Goal: Information Seeking & Learning: Learn about a topic

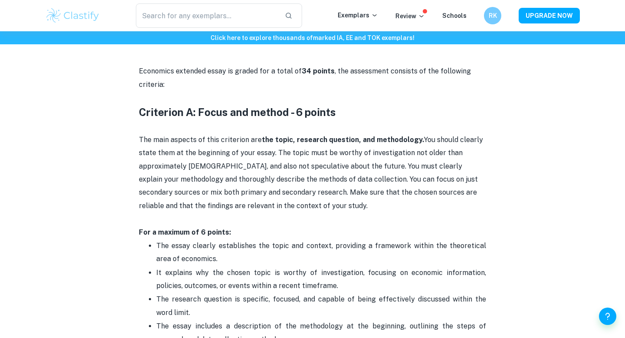
scroll to position [428, 0]
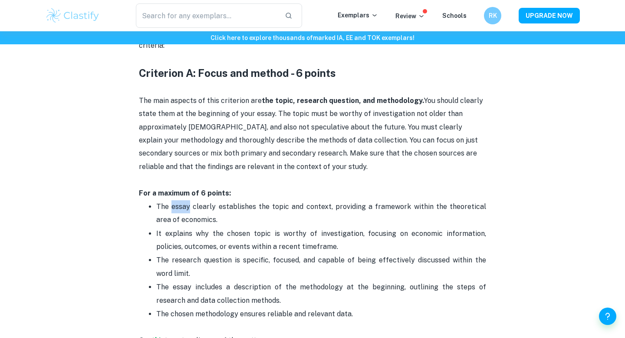
drag, startPoint x: 169, startPoint y: 209, endPoint x: 201, endPoint y: 216, distance: 33.0
click at [199, 214] on p "The essay clearly establishes the topic and context, providing a framework with…" at bounding box center [321, 213] width 330 height 26
click at [203, 217] on p "The essay clearly establishes the topic and context, providing a framework with…" at bounding box center [321, 213] width 330 height 26
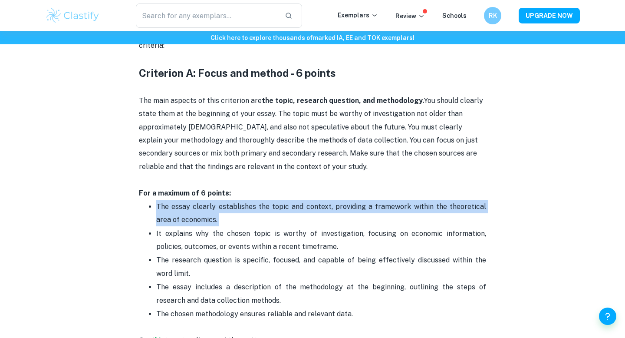
drag, startPoint x: 203, startPoint y: 217, endPoint x: 160, endPoint y: 207, distance: 43.7
click at [160, 207] on p "The essay clearly establishes the topic and context, providing a framework with…" at bounding box center [321, 213] width 330 height 26
drag, startPoint x: 160, startPoint y: 207, endPoint x: 201, endPoint y: 216, distance: 41.4
click at [201, 216] on p "The essay clearly establishes the topic and context, providing a framework with…" at bounding box center [321, 213] width 330 height 26
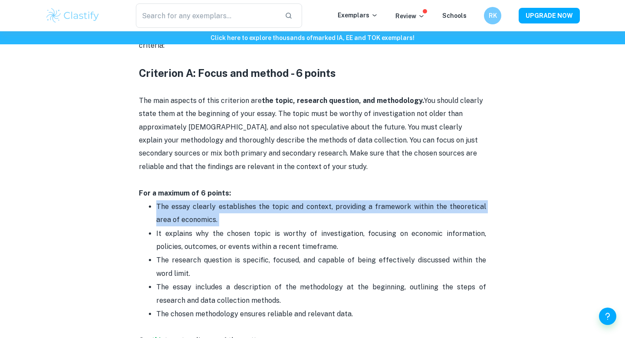
click at [201, 216] on p "The essay clearly establishes the topic and context, providing a framework with…" at bounding box center [321, 213] width 330 height 26
drag, startPoint x: 201, startPoint y: 216, endPoint x: 151, endPoint y: 208, distance: 50.6
click at [156, 208] on li "The essay clearly establishes the topic and context, providing a framework with…" at bounding box center [321, 213] width 330 height 27
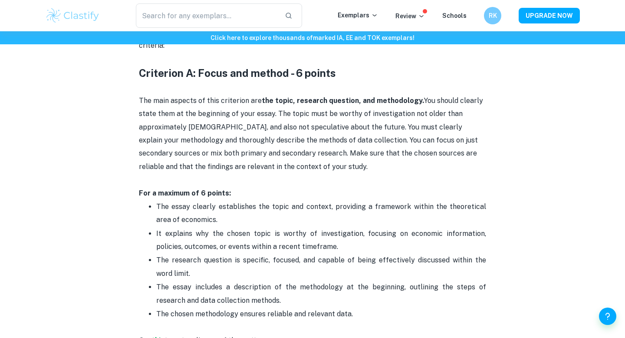
click at [156, 208] on li "The essay clearly establishes the topic and context, providing a framework with…" at bounding box center [321, 213] width 330 height 27
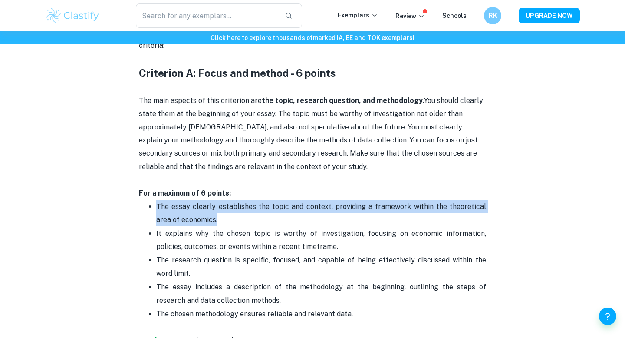
drag, startPoint x: 151, startPoint y: 208, endPoint x: 199, endPoint y: 225, distance: 51.4
click at [199, 225] on li "The essay clearly establishes the topic and context, providing a framework with…" at bounding box center [321, 213] width 330 height 27
click at [199, 225] on p "The essay clearly establishes the topic and context, providing a framework with…" at bounding box center [321, 213] width 330 height 26
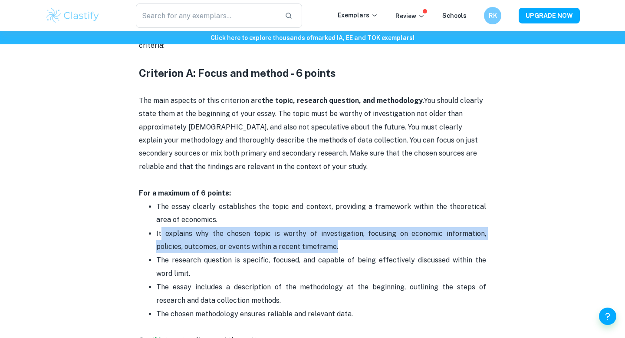
drag, startPoint x: 166, startPoint y: 231, endPoint x: 336, endPoint y: 250, distance: 171.2
click at [336, 250] on p "It explains why the chosen topic is worthy of investigation, focusing on econom…" at bounding box center [321, 240] width 330 height 26
drag, startPoint x: 336, startPoint y: 250, endPoint x: 155, endPoint y: 237, distance: 181.9
click at [155, 237] on ul "The essay clearly establishes the topic and context, providing a framework with…" at bounding box center [312, 267] width 347 height 134
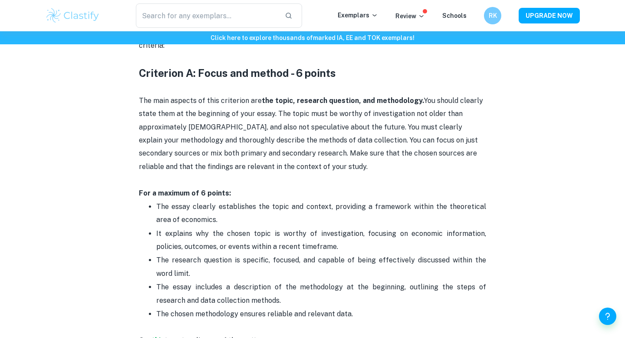
click at [155, 237] on ul "The essay clearly establishes the topic and context, providing a framework with…" at bounding box center [312, 267] width 347 height 134
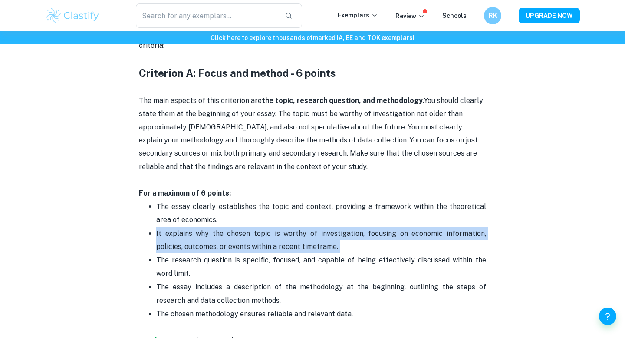
drag, startPoint x: 155, startPoint y: 237, endPoint x: 307, endPoint y: 247, distance: 153.1
click at [308, 247] on ul "The essay clearly establishes the topic and context, providing a framework with…" at bounding box center [312, 267] width 347 height 134
click at [307, 247] on p "It explains why the chosen topic is worthy of investigation, focusing on econom…" at bounding box center [321, 240] width 330 height 26
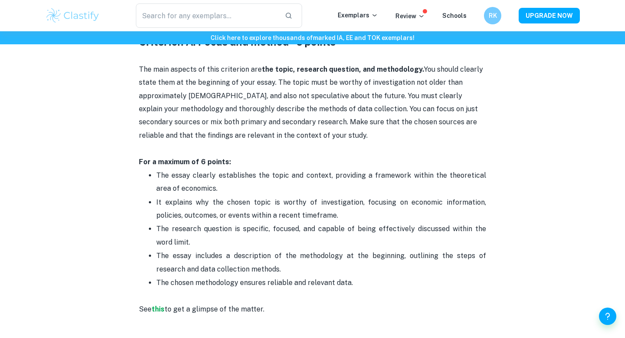
scroll to position [462, 0]
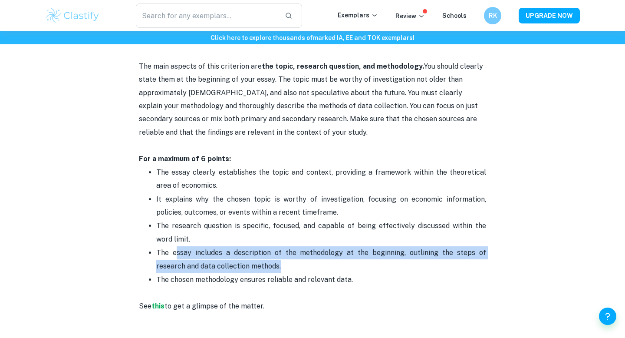
drag, startPoint x: 175, startPoint y: 253, endPoint x: 262, endPoint y: 265, distance: 87.7
click at [262, 265] on p "The essay includes a description of the methodology at the beginning, outlining…" at bounding box center [321, 259] width 330 height 26
drag, startPoint x: 262, startPoint y: 265, endPoint x: 156, endPoint y: 255, distance: 106.8
click at [156, 255] on p "The essay includes a description of the methodology at the beginning, outlining…" at bounding box center [321, 259] width 330 height 26
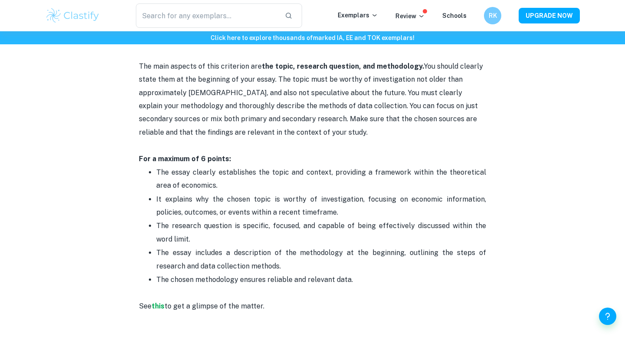
click at [156, 255] on p "The essay includes a description of the methodology at the beginning, outlining…" at bounding box center [321, 259] width 330 height 26
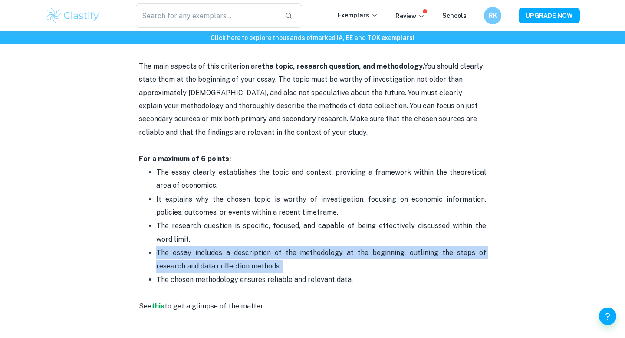
drag, startPoint x: 156, startPoint y: 255, endPoint x: 265, endPoint y: 268, distance: 109.7
click at [265, 268] on p "The essay includes a description of the methodology at the beginning, outlining…" at bounding box center [321, 259] width 330 height 26
drag, startPoint x: 174, startPoint y: 283, endPoint x: 363, endPoint y: 281, distance: 189.3
click at [363, 281] on p "The chosen methodology ensures reliable and relevant data." at bounding box center [321, 286] width 330 height 26
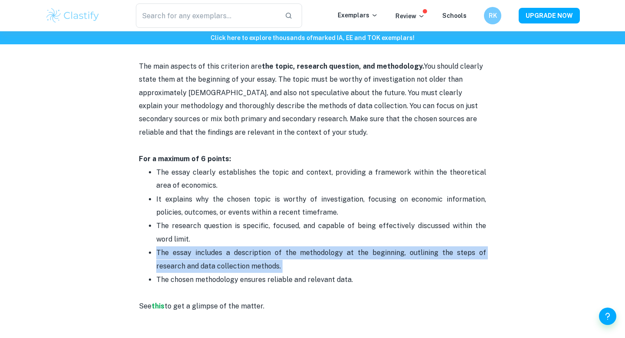
click at [363, 281] on p "The chosen methodology ensures reliable and relevant data." at bounding box center [321, 286] width 330 height 26
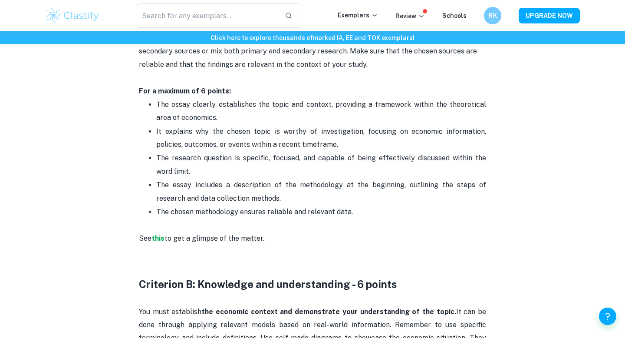
scroll to position [555, 0]
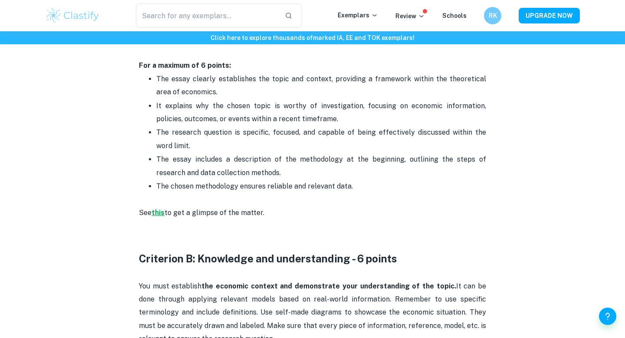
click at [161, 216] on strong "this" at bounding box center [158, 212] width 13 height 8
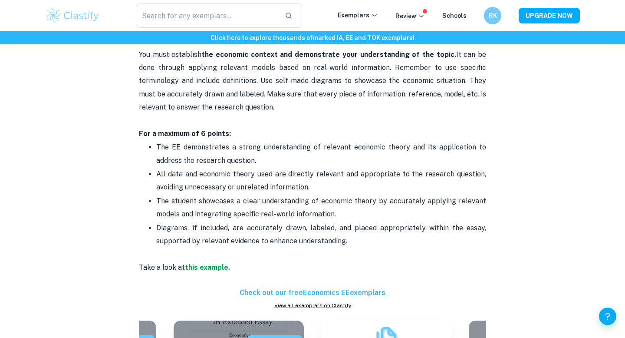
scroll to position [787, 0]
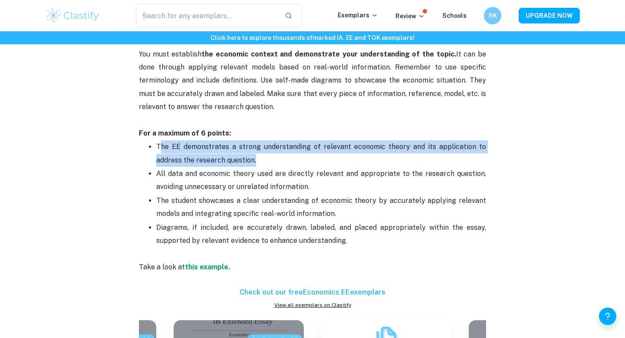
drag, startPoint x: 161, startPoint y: 151, endPoint x: 271, endPoint y: 165, distance: 110.2
click at [271, 165] on p "The EE demonstrates a strong understanding of relevant economic theory and its …" at bounding box center [321, 153] width 330 height 26
drag, startPoint x: 271, startPoint y: 165, endPoint x: 159, endPoint y: 147, distance: 113.8
click at [159, 147] on p "The EE demonstrates a strong understanding of relevant economic theory and its …" at bounding box center [321, 153] width 330 height 26
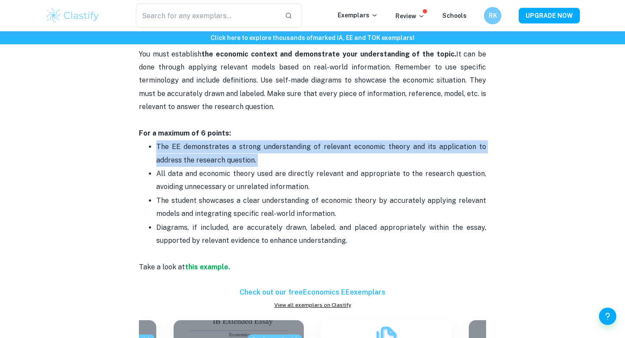
click at [159, 147] on p "The EE demonstrates a strong understanding of relevant economic theory and its …" at bounding box center [321, 153] width 330 height 26
drag, startPoint x: 159, startPoint y: 147, endPoint x: 263, endPoint y: 154, distance: 104.4
click at [263, 155] on p "The EE demonstrates a strong understanding of relevant economic theory and its …" at bounding box center [321, 153] width 330 height 26
click at [263, 154] on p "The EE demonstrates a strong understanding of relevant economic theory and its …" at bounding box center [321, 153] width 330 height 26
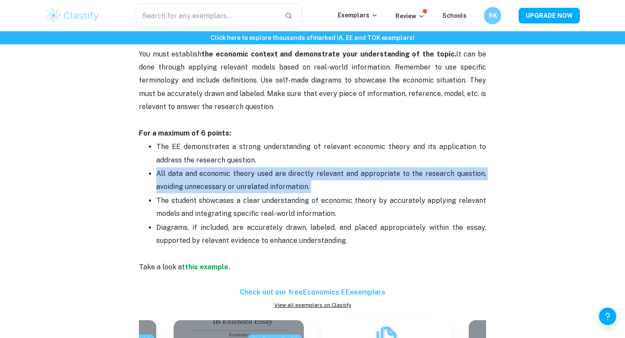
drag, startPoint x: 156, startPoint y: 173, endPoint x: 334, endPoint y: 194, distance: 178.7
click at [334, 194] on ul "The EE demonstrates a strong understanding of relevant economic theory and its …" at bounding box center [312, 200] width 347 height 121
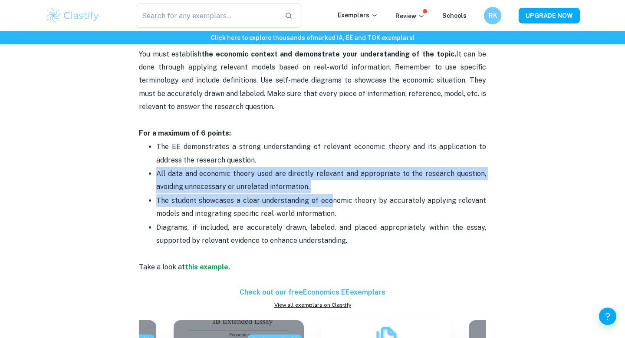
click at [334, 194] on li "The student showcases a clear understanding of economic theory by accurately ap…" at bounding box center [321, 207] width 330 height 27
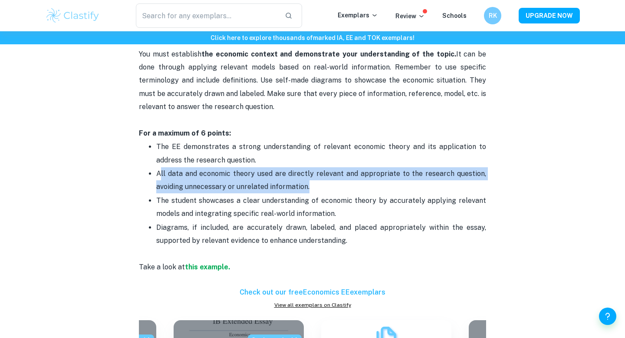
drag, startPoint x: 319, startPoint y: 189, endPoint x: 158, endPoint y: 173, distance: 161.9
click at [159, 173] on p "All data and economic theory used are directly relevant and appropriate to the …" at bounding box center [321, 180] width 330 height 26
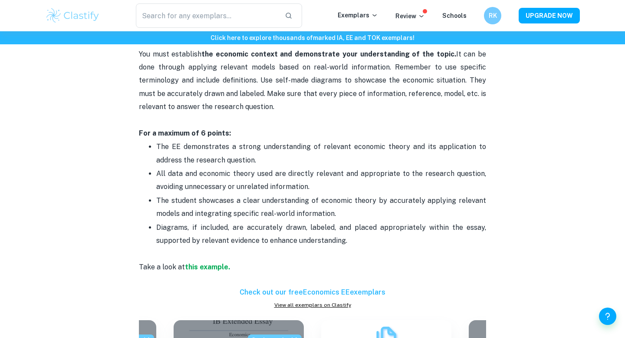
click at [158, 173] on p "All data and economic theory used are directly relevant and appropriate to the …" at bounding box center [321, 180] width 330 height 26
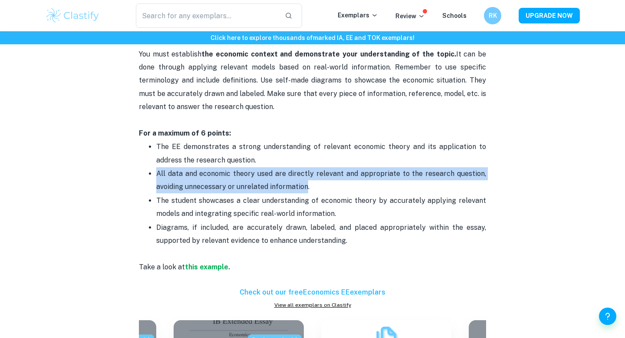
drag, startPoint x: 158, startPoint y: 173, endPoint x: 302, endPoint y: 188, distance: 144.5
click at [301, 188] on p "All data and economic theory used are directly relevant and appropriate to the …" at bounding box center [321, 180] width 330 height 26
click at [302, 188] on p "All data and economic theory used are directly relevant and appropriate to the …" at bounding box center [321, 180] width 330 height 26
drag, startPoint x: 302, startPoint y: 188, endPoint x: 157, endPoint y: 175, distance: 145.2
click at [157, 175] on p "All data and economic theory used are directly relevant and appropriate to the …" at bounding box center [321, 180] width 330 height 26
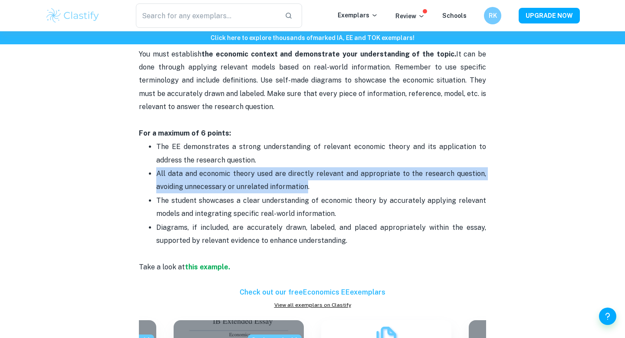
click at [157, 175] on p "All data and economic theory used are directly relevant and appropriate to the …" at bounding box center [321, 180] width 330 height 26
drag, startPoint x: 157, startPoint y: 175, endPoint x: 322, endPoint y: 188, distance: 165.1
click at [322, 188] on p "All data and economic theory used are directly relevant and appropriate to the …" at bounding box center [321, 180] width 330 height 26
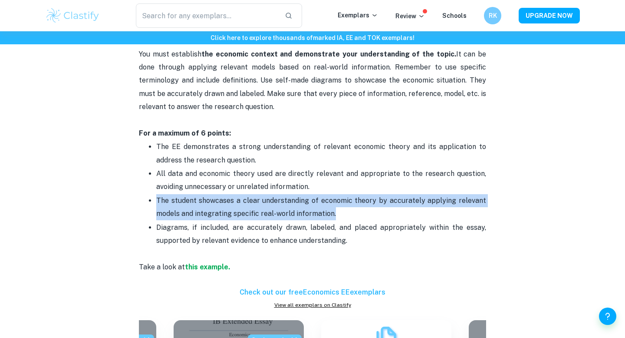
drag, startPoint x: 156, startPoint y: 203, endPoint x: 352, endPoint y: 214, distance: 196.1
click at [351, 214] on ul "The EE demonstrates a strong understanding of relevant economic theory and its …" at bounding box center [312, 200] width 347 height 121
click at [352, 214] on p "The student showcases a clear understanding of economic theory by accurately ap…" at bounding box center [321, 207] width 330 height 26
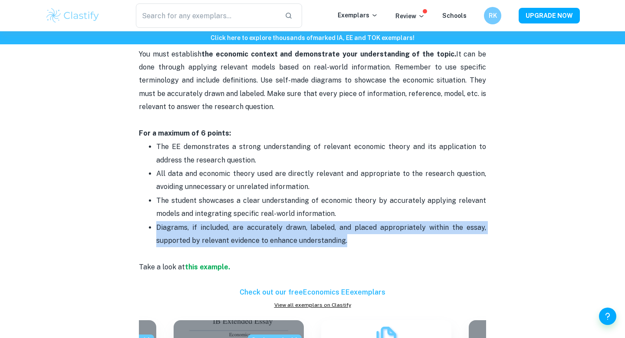
drag, startPoint x: 155, startPoint y: 229, endPoint x: 388, endPoint y: 241, distance: 233.0
click at [388, 241] on ul "The EE demonstrates a strong understanding of relevant economic theory and its …" at bounding box center [312, 200] width 347 height 121
click at [388, 241] on p "Diagrams, if included, are accurately drawn, labeled, and placed appropriately …" at bounding box center [321, 241] width 330 height 40
drag, startPoint x: 388, startPoint y: 241, endPoint x: 175, endPoint y: 223, distance: 213.1
click at [175, 223] on p "Diagrams, if included, are accurately drawn, labeled, and placed appropriately …" at bounding box center [321, 241] width 330 height 40
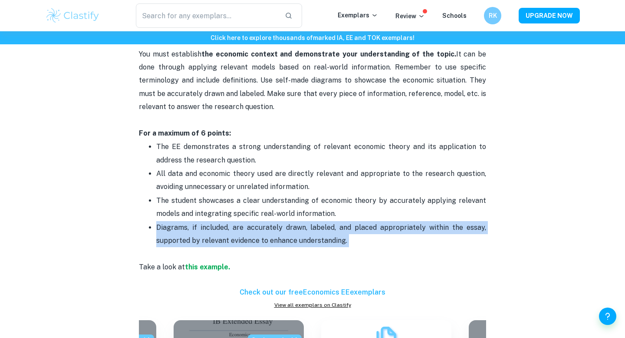
click at [175, 223] on p "Diagrams, if included, are accurately drawn, labeled, and placed appropriately …" at bounding box center [321, 241] width 330 height 40
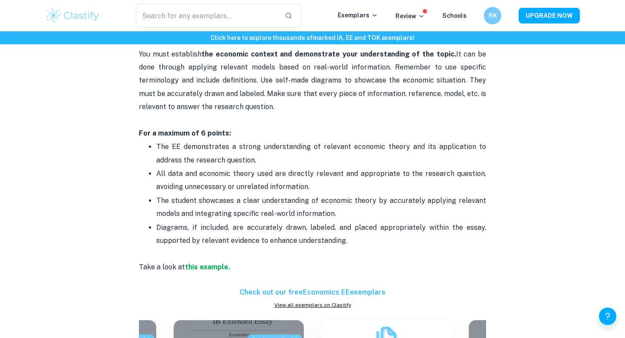
scroll to position [868, 0]
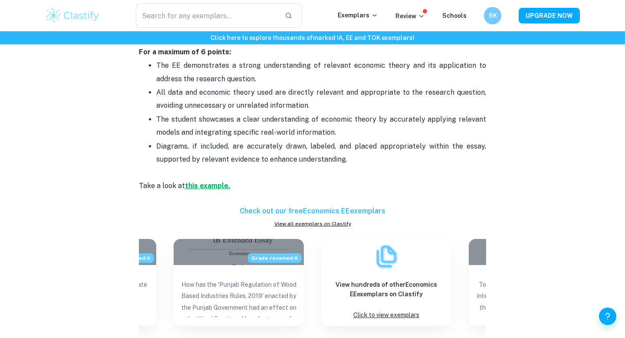
click at [193, 188] on strong "this example." at bounding box center [207, 185] width 45 height 8
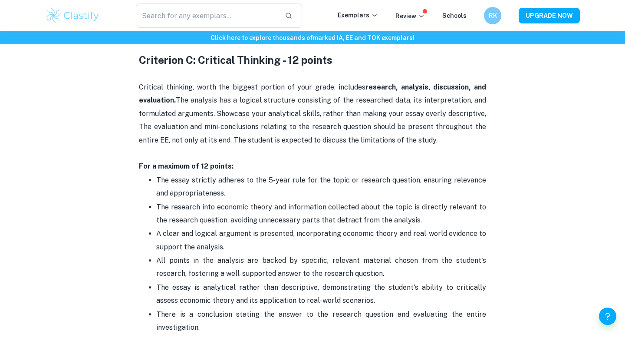
scroll to position [1251, 0]
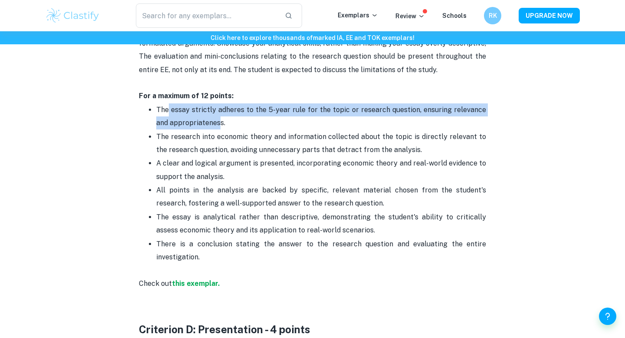
drag, startPoint x: 169, startPoint y: 110, endPoint x: 203, endPoint y: 126, distance: 37.9
click at [204, 127] on p "The essay strictly adheres to the 5-year rule for the topic or research questio…" at bounding box center [321, 116] width 330 height 26
click at [203, 126] on p "The essay strictly adheres to the 5-year rule for the topic or research questio…" at bounding box center [321, 116] width 330 height 26
drag, startPoint x: 203, startPoint y: 126, endPoint x: 154, endPoint y: 107, distance: 52.8
click at [154, 107] on ul "The essay strictly adheres to the 5-year rule for the topic or research questio…" at bounding box center [312, 190] width 347 height 174
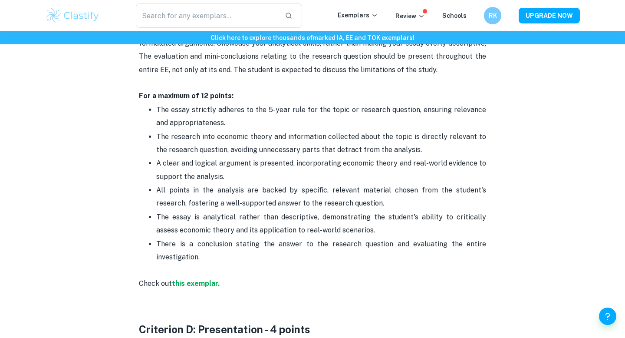
click at [154, 107] on ul "The essay strictly adheres to the 5-year rule for the topic or research questio…" at bounding box center [312, 190] width 347 height 174
click at [201, 125] on p "The essay strictly adheres to the 5-year rule for the topic or research questio…" at bounding box center [321, 116] width 330 height 26
click at [209, 125] on p "The essay strictly adheres to the 5-year rule for the topic or research questio…" at bounding box center [321, 116] width 330 height 26
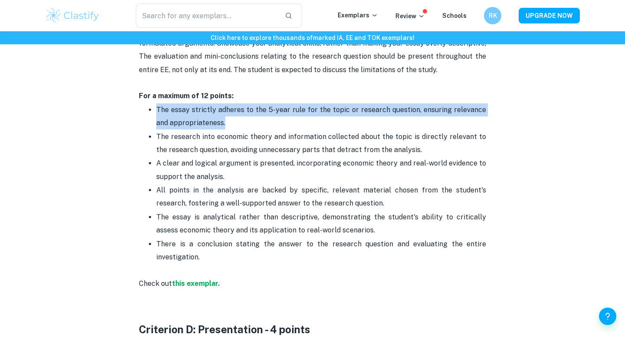
drag, startPoint x: 209, startPoint y: 125, endPoint x: 160, endPoint y: 112, distance: 50.2
click at [160, 112] on p "The essay strictly adheres to the 5-year rule for the topic or research questio…" at bounding box center [321, 116] width 330 height 26
drag, startPoint x: 160, startPoint y: 112, endPoint x: 213, endPoint y: 128, distance: 55.2
click at [213, 128] on p "The essay strictly adheres to the 5-year rule for the topic or research questio…" at bounding box center [321, 116] width 330 height 26
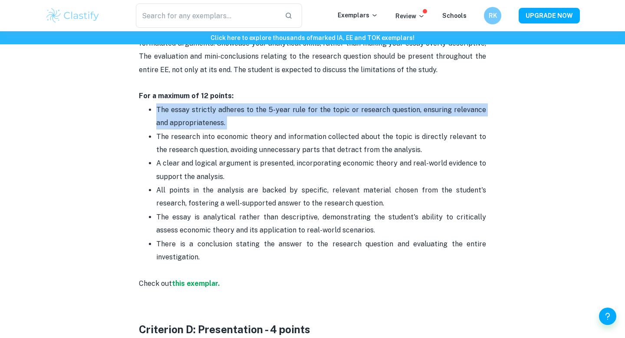
click at [213, 128] on p "The essay strictly adheres to the 5-year rule for the topic or research questio…" at bounding box center [321, 116] width 330 height 26
drag, startPoint x: 213, startPoint y: 128, endPoint x: 154, endPoint y: 111, distance: 61.3
click at [154, 111] on ul "The essay strictly adheres to the 5-year rule for the topic or research questio…" at bounding box center [312, 190] width 347 height 174
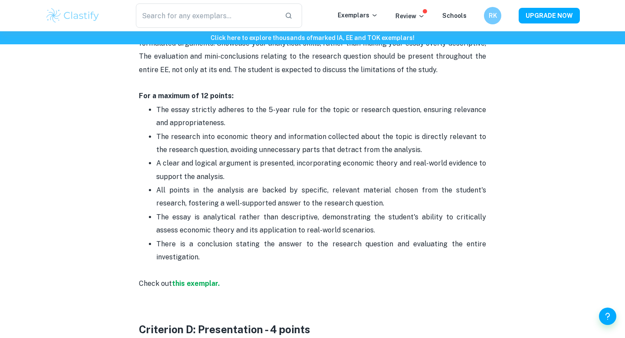
click at [154, 111] on ul "The essay strictly adheres to the 5-year rule for the topic or research questio…" at bounding box center [312, 190] width 347 height 174
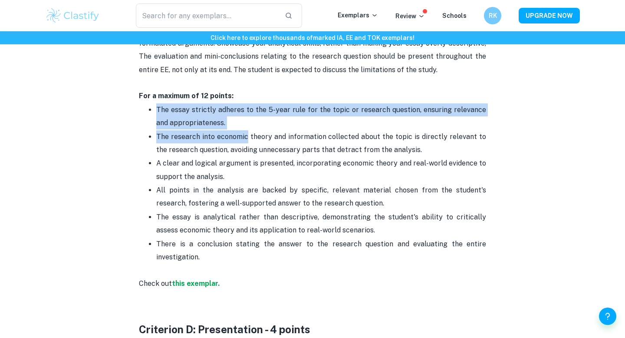
drag, startPoint x: 154, startPoint y: 111, endPoint x: 214, endPoint y: 133, distance: 64.1
click at [214, 133] on ul "The essay strictly adheres to the 5-year rule for the topic or research questio…" at bounding box center [312, 190] width 347 height 174
click at [214, 133] on p "The research into economic theory and information collected about the topic is …" at bounding box center [321, 143] width 330 height 26
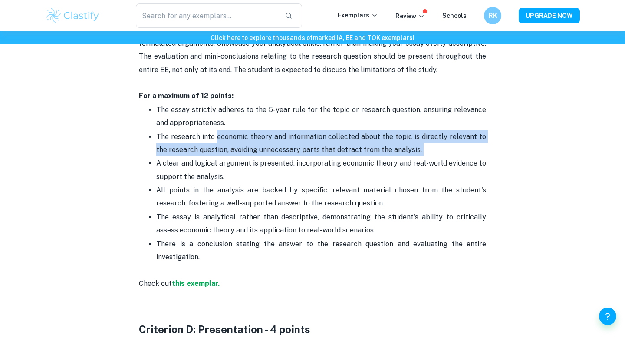
drag, startPoint x: 214, startPoint y: 133, endPoint x: 405, endPoint y: 146, distance: 191.1
click at [405, 146] on p "The research into economic theory and information collected about the topic is …" at bounding box center [321, 143] width 330 height 26
drag, startPoint x: 405, startPoint y: 146, endPoint x: 189, endPoint y: 142, distance: 215.8
click at [189, 142] on p "The research into economic theory and information collected about the topic is …" at bounding box center [321, 143] width 330 height 26
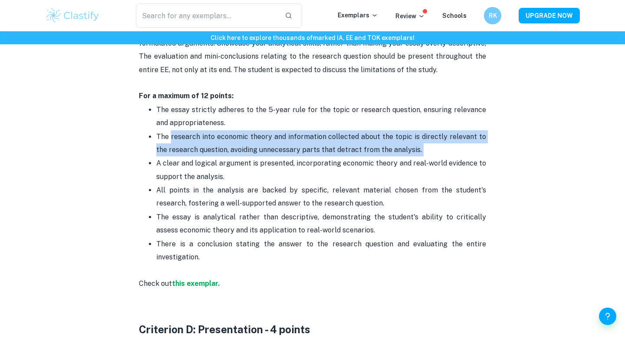
click at [189, 142] on p "The research into economic theory and information collected about the topic is …" at bounding box center [321, 143] width 330 height 26
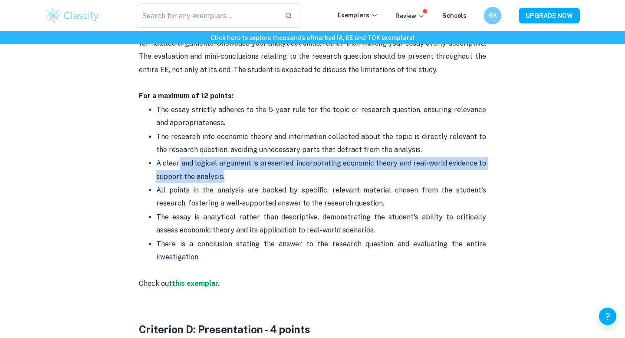
drag, startPoint x: 178, startPoint y: 165, endPoint x: 228, endPoint y: 178, distance: 51.5
click at [228, 178] on p "A clear and logical argument is presented, incorporating economic theory and re…" at bounding box center [321, 170] width 330 height 26
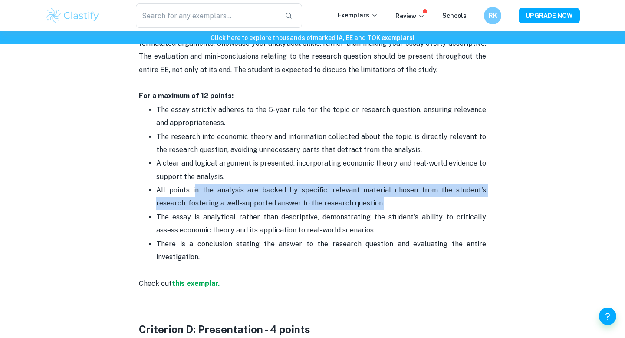
drag, startPoint x: 194, startPoint y: 190, endPoint x: 360, endPoint y: 199, distance: 166.5
click at [360, 199] on p "All points in the analysis are backed by specific, relevant material chosen fro…" at bounding box center [321, 197] width 330 height 26
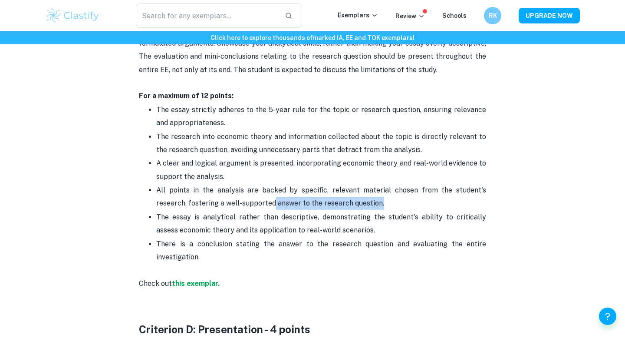
drag, startPoint x: 363, startPoint y: 204, endPoint x: 243, endPoint y: 201, distance: 120.7
click at [243, 201] on p "All points in the analysis are backed by specific, relevant material chosen fro…" at bounding box center [321, 197] width 330 height 26
drag, startPoint x: 243, startPoint y: 201, endPoint x: 286, endPoint y: 203, distance: 43.4
click at [286, 203] on p "All points in the analysis are backed by specific, relevant material chosen fro…" at bounding box center [321, 197] width 330 height 26
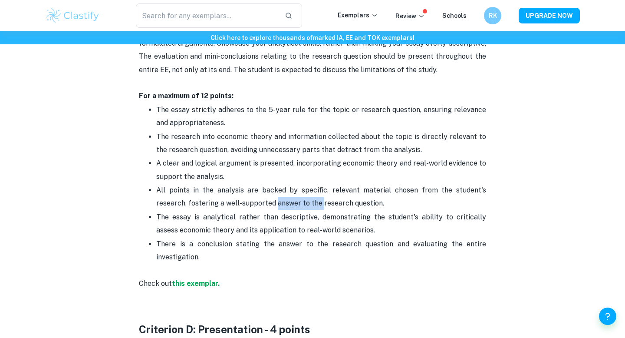
click at [286, 203] on p "All points in the analysis are backed by specific, relevant material chosen fro…" at bounding box center [321, 197] width 330 height 26
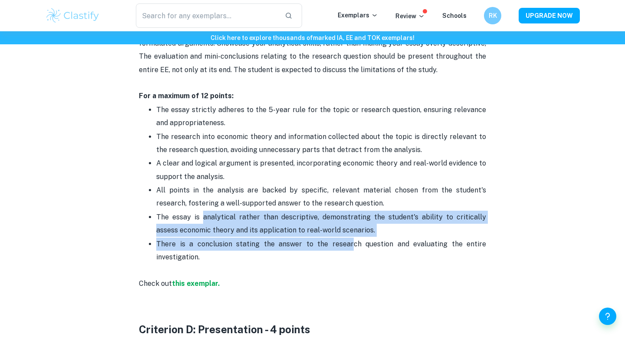
drag, startPoint x: 198, startPoint y: 216, endPoint x: 355, endPoint y: 241, distance: 159.1
click at [355, 241] on ul "The essay strictly adheres to the 5-year rule for the topic or research questio…" at bounding box center [312, 190] width 347 height 174
click at [355, 241] on p "There is a conclusion stating the answer to the research question and evaluatin…" at bounding box center [321, 257] width 330 height 40
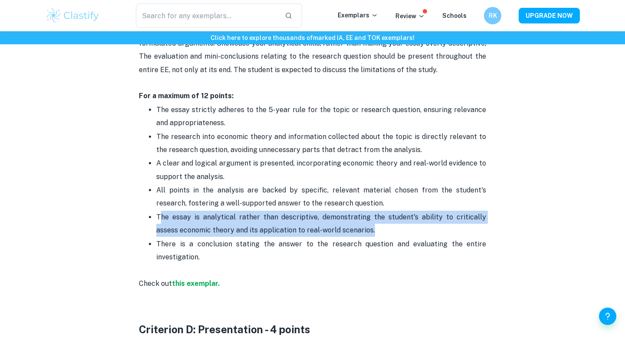
drag, startPoint x: 355, startPoint y: 231, endPoint x: 159, endPoint y: 220, distance: 195.7
click at [159, 220] on p "The essay is analytical rather than descriptive, demonstrating the student's ab…" at bounding box center [321, 224] width 330 height 26
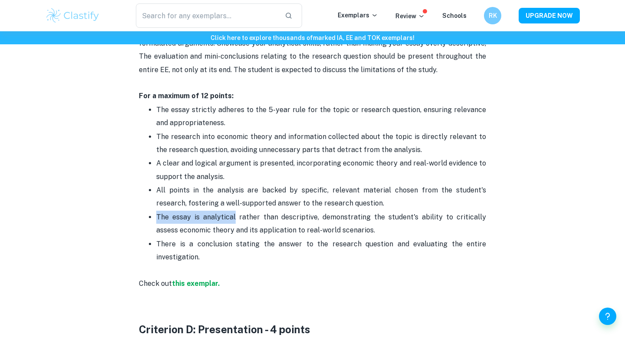
drag, startPoint x: 159, startPoint y: 220, endPoint x: 200, endPoint y: 220, distance: 40.8
click at [200, 220] on p "The essay is analytical rather than descriptive, demonstrating the student's ab…" at bounding box center [321, 224] width 330 height 26
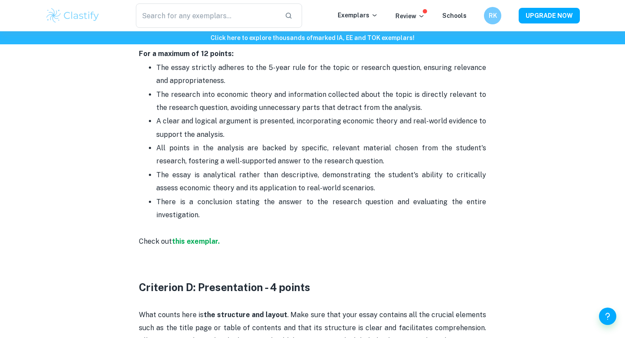
scroll to position [1301, 0]
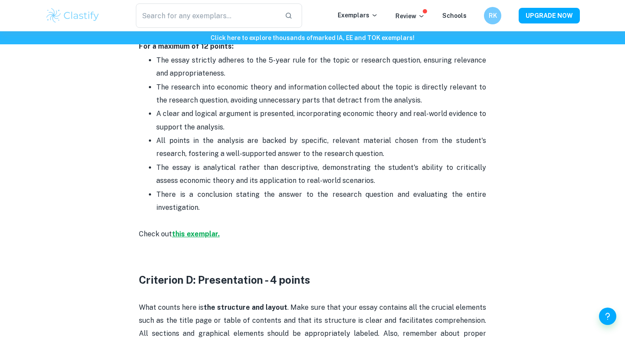
click at [197, 236] on strong "this exemplar." at bounding box center [196, 234] width 48 height 8
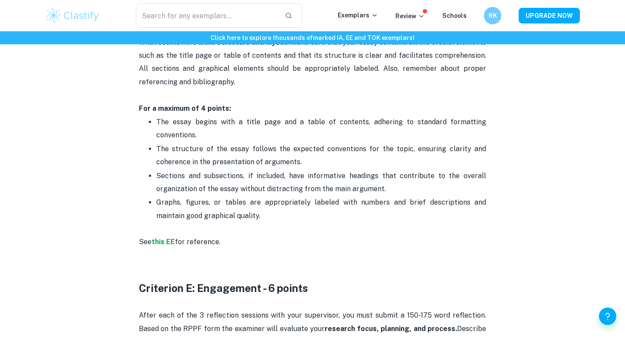
scroll to position [1581, 0]
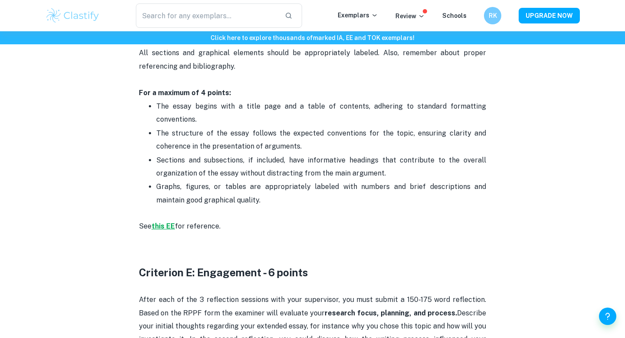
click at [167, 227] on strong "this EE" at bounding box center [163, 226] width 23 height 8
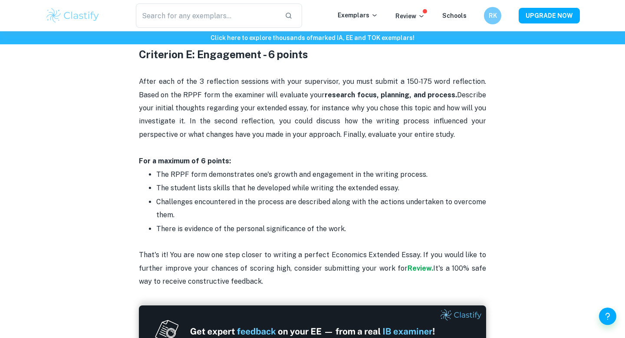
scroll to position [1821, 0]
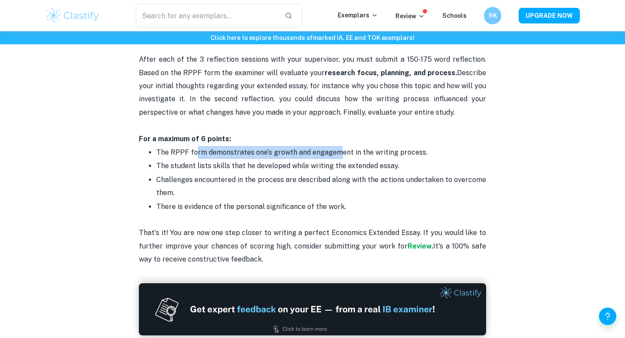
drag, startPoint x: 197, startPoint y: 148, endPoint x: 339, endPoint y: 155, distance: 142.5
click at [339, 155] on p "The RPPF form demonstrates one's growth and engagement in the writing process." at bounding box center [321, 152] width 330 height 13
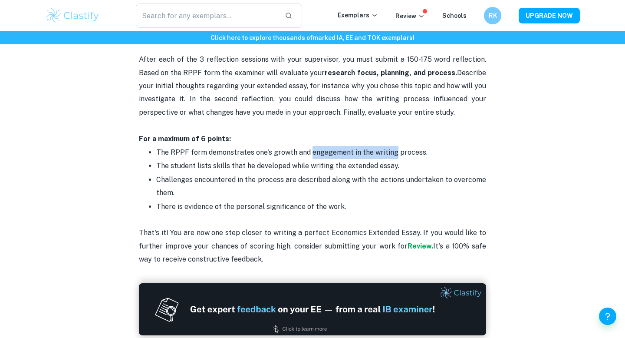
drag, startPoint x: 339, startPoint y: 155, endPoint x: 386, endPoint y: 158, distance: 46.2
click at [386, 158] on p "The RPPF form demonstrates one's growth and engagement in the writing process." at bounding box center [321, 152] width 330 height 13
drag, startPoint x: 386, startPoint y: 158, endPoint x: 200, endPoint y: 153, distance: 185.5
click at [200, 153] on p "The RPPF form demonstrates one's growth and engagement in the writing process." at bounding box center [321, 152] width 330 height 13
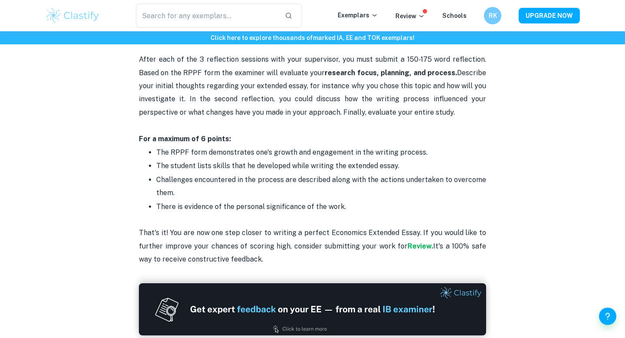
click at [204, 163] on p "The student lists skills that he developed while writing the extended essay." at bounding box center [321, 165] width 330 height 13
drag, startPoint x: 204, startPoint y: 163, endPoint x: 342, endPoint y: 167, distance: 137.2
click at [342, 167] on p "The student lists skills that he developed while writing the extended essay." at bounding box center [321, 165] width 330 height 13
drag, startPoint x: 188, startPoint y: 171, endPoint x: 366, endPoint y: 198, distance: 180.5
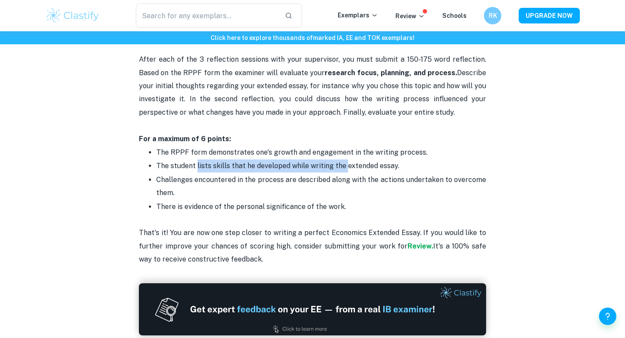
click at [366, 198] on ul "The RPPF form demonstrates one's growth and engagement in the writing process. …" at bounding box center [312, 179] width 347 height 68
click at [366, 198] on p "Challenges encountered in the process are described along with the actions unde…" at bounding box center [321, 186] width 330 height 26
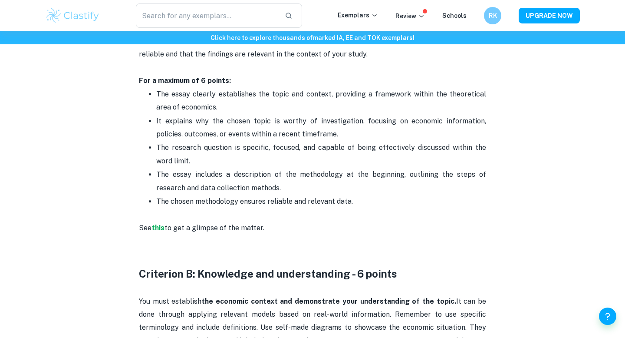
scroll to position [462, 0]
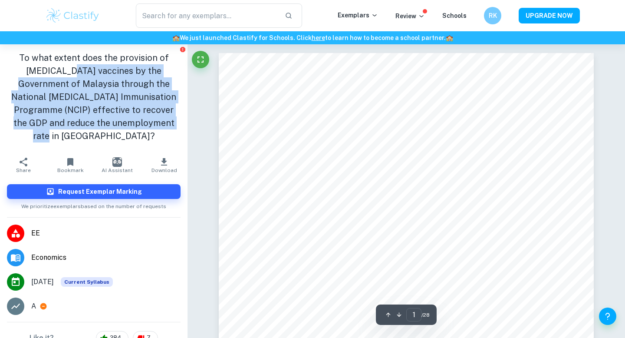
drag, startPoint x: 55, startPoint y: 71, endPoint x: 155, endPoint y: 122, distance: 112.8
click at [155, 122] on h1 "To what extent does the provision of [MEDICAL_DATA] vaccines by the Government …" at bounding box center [94, 96] width 174 height 91
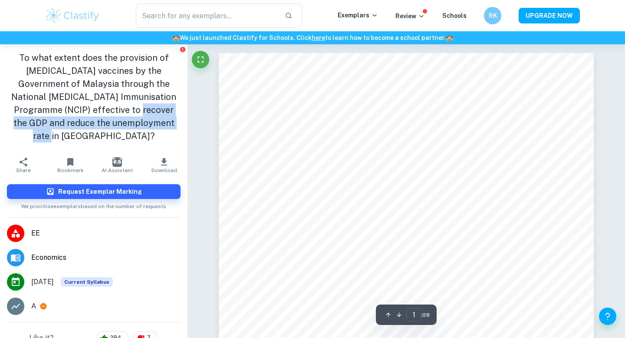
drag, startPoint x: 155, startPoint y: 122, endPoint x: 86, endPoint y: 115, distance: 70.3
click at [86, 115] on h1 "To what extent does the provision of [MEDICAL_DATA] vaccines by the Government …" at bounding box center [94, 96] width 174 height 91
drag, startPoint x: 86, startPoint y: 115, endPoint x: 179, endPoint y: 125, distance: 94.3
click at [179, 125] on h1 "To what extent does the provision of [MEDICAL_DATA] vaccines by the Government …" at bounding box center [94, 96] width 174 height 91
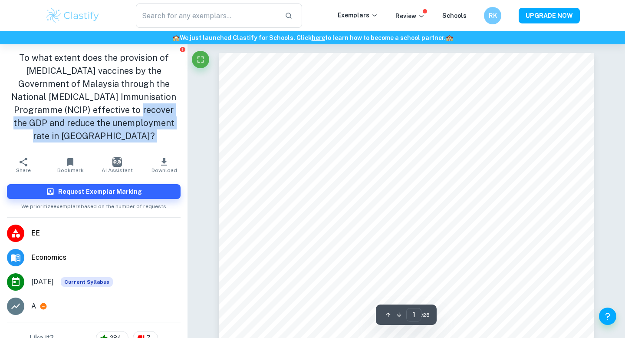
click at [179, 125] on h1 "To what extent does the provision of [MEDICAL_DATA] vaccines by the Government …" at bounding box center [94, 96] width 174 height 91
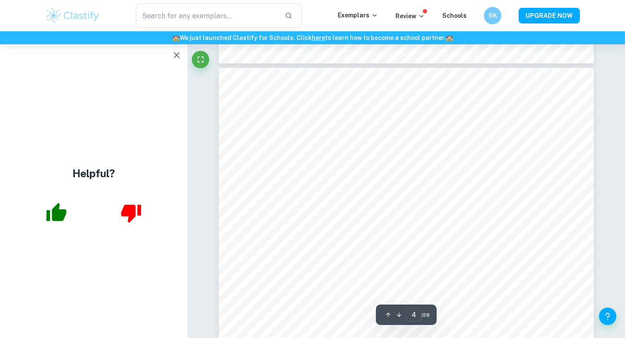
scroll to position [1710, 0]
click at [176, 55] on icon "button" at bounding box center [177, 55] width 6 height 6
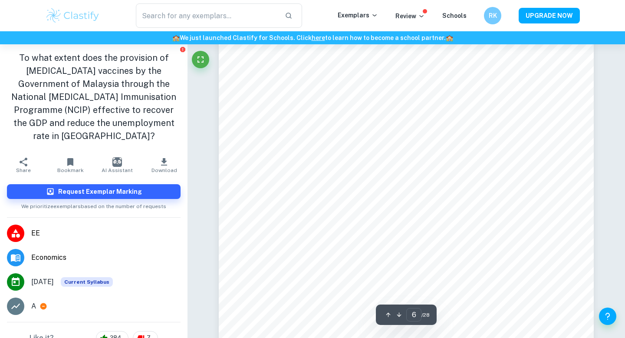
scroll to position [2919, 0]
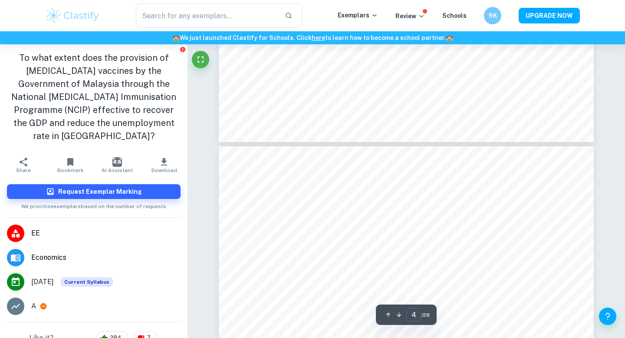
type input "3"
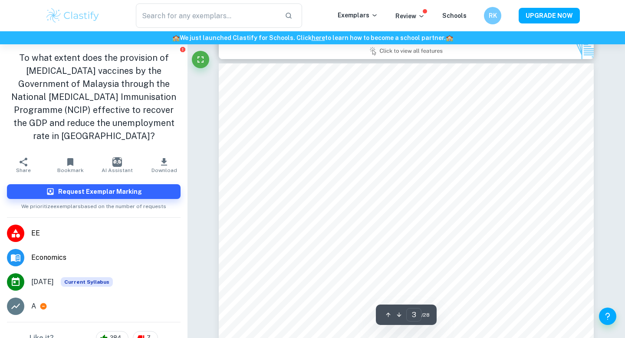
scroll to position [1169, 0]
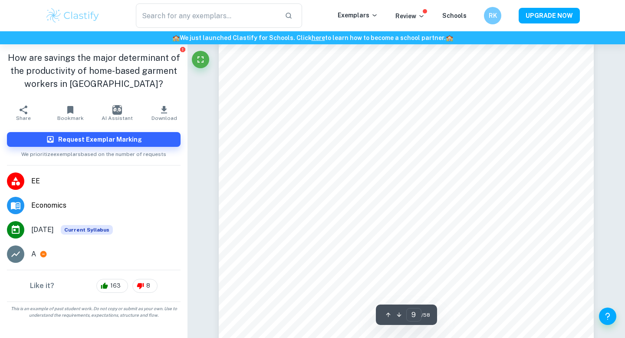
scroll to position [4244, 0]
type input "10"
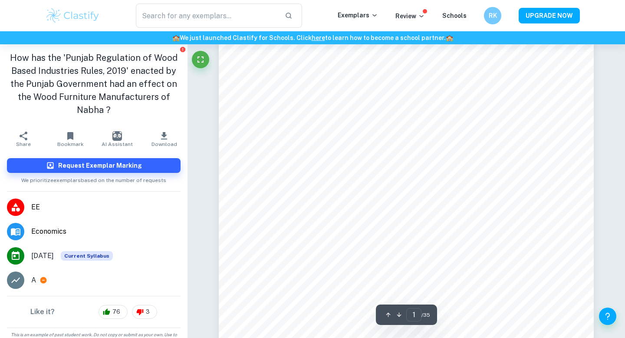
scroll to position [228, 0]
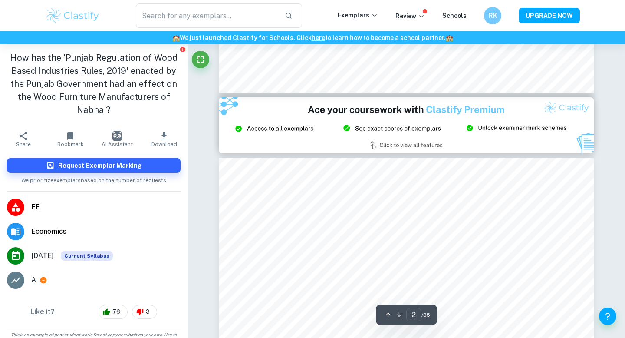
type input "3"
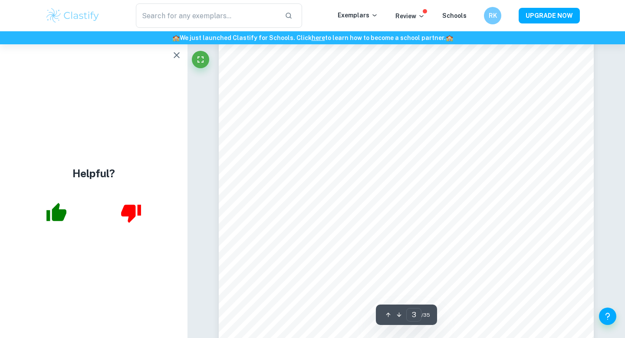
scroll to position [1239, 0]
click at [178, 53] on icon "button" at bounding box center [176, 55] width 10 height 10
